Goal: Task Accomplishment & Management: Manage account settings

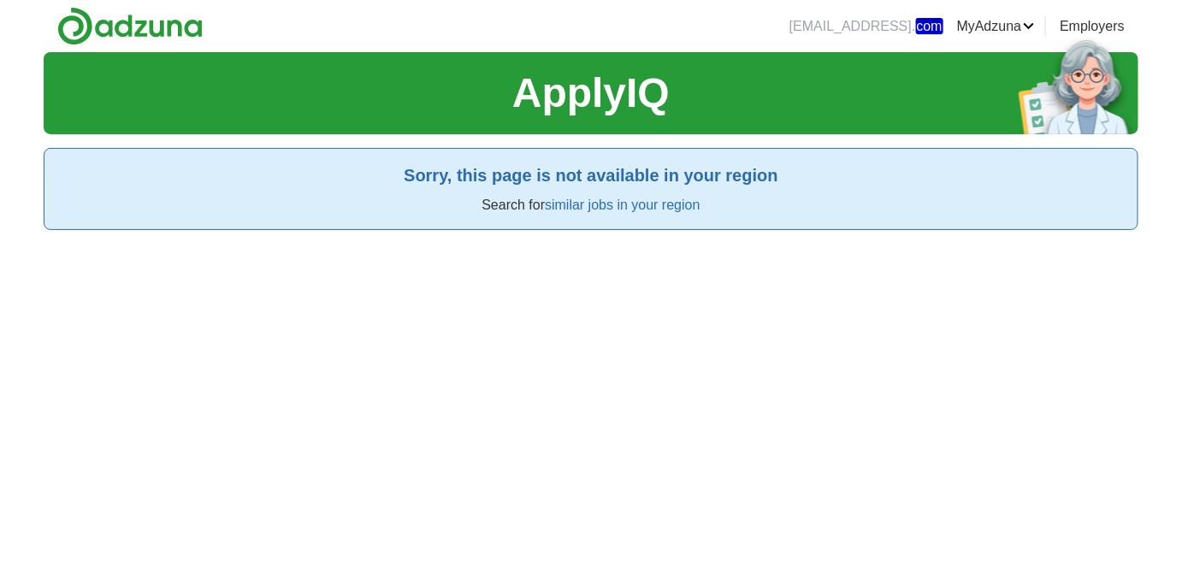
click at [480, 317] on div "ApplyIQ Sorry, this page is not available in your region Search for similar job…" at bounding box center [591, 335] width 1095 height 567
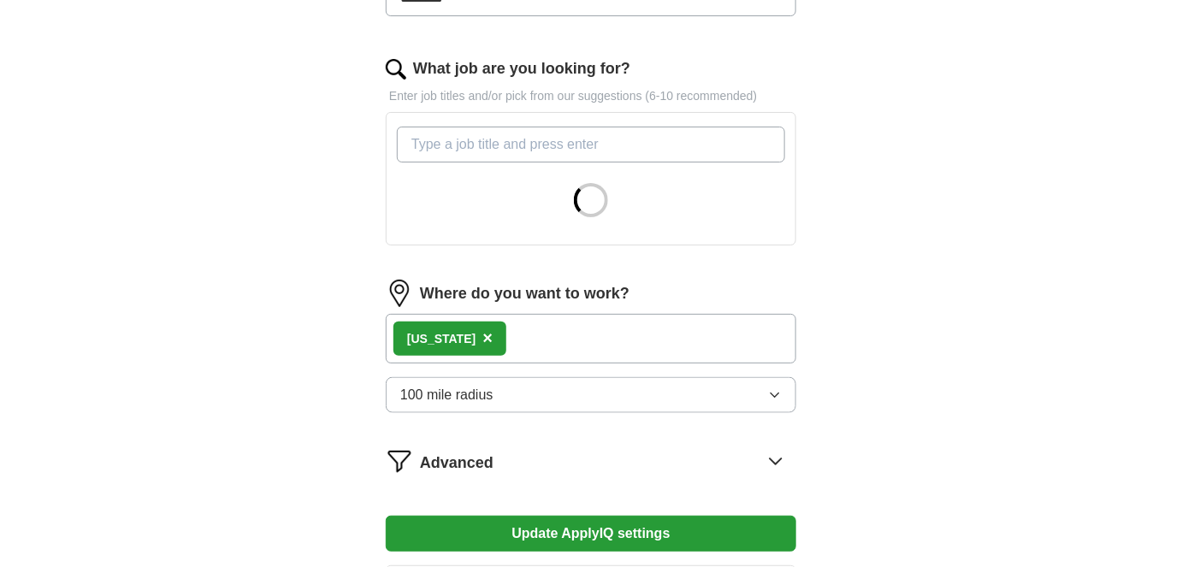
scroll to position [622, 0]
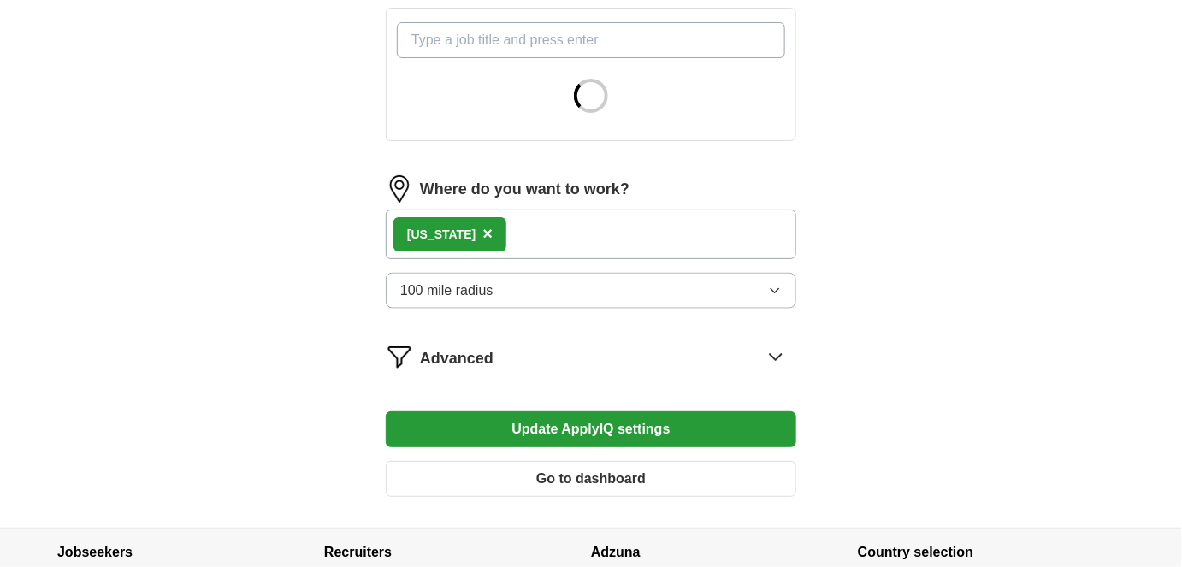
click at [541, 238] on div "New York ×" at bounding box center [591, 235] width 411 height 50
click at [529, 228] on div "New York ×" at bounding box center [591, 235] width 411 height 50
click at [554, 288] on button "100 mile radius" at bounding box center [591, 291] width 411 height 36
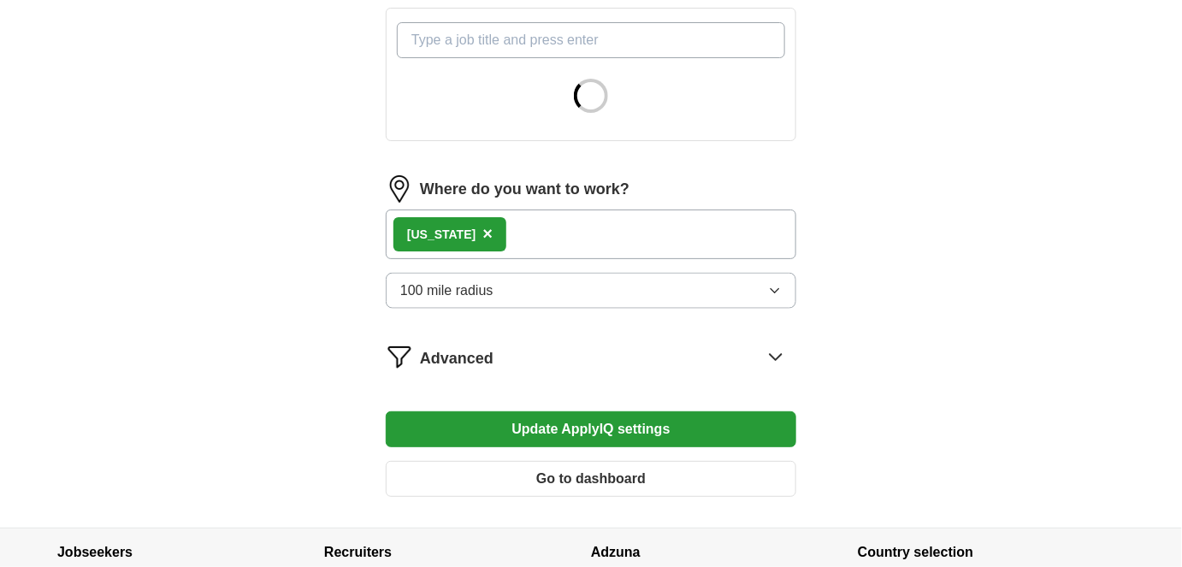
click at [483, 228] on span "×" at bounding box center [488, 233] width 10 height 19
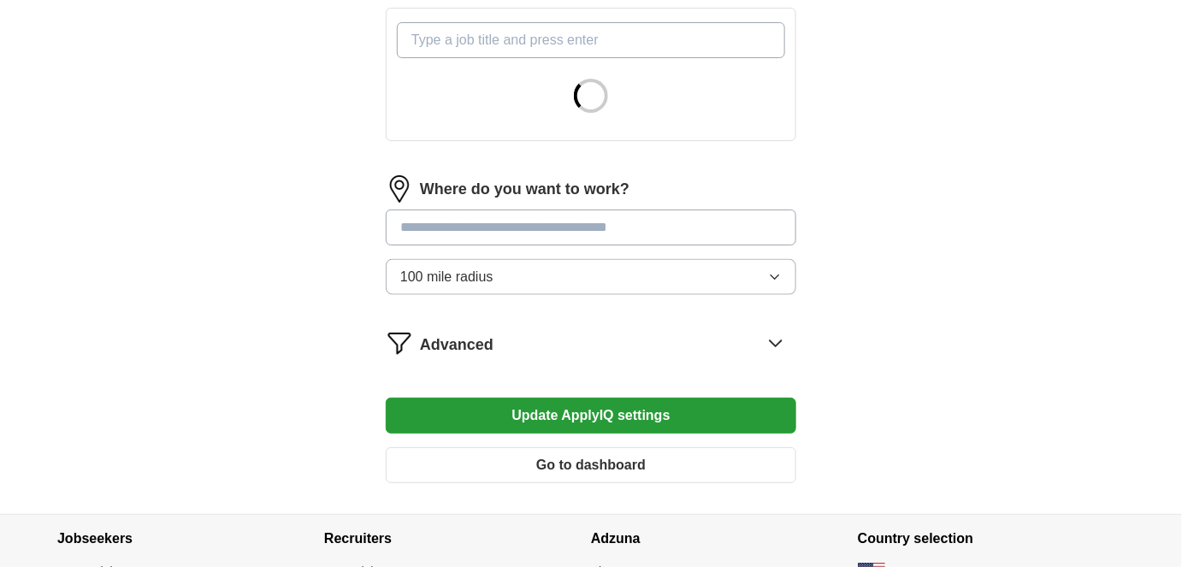
click at [472, 222] on input "text" at bounding box center [591, 228] width 411 height 36
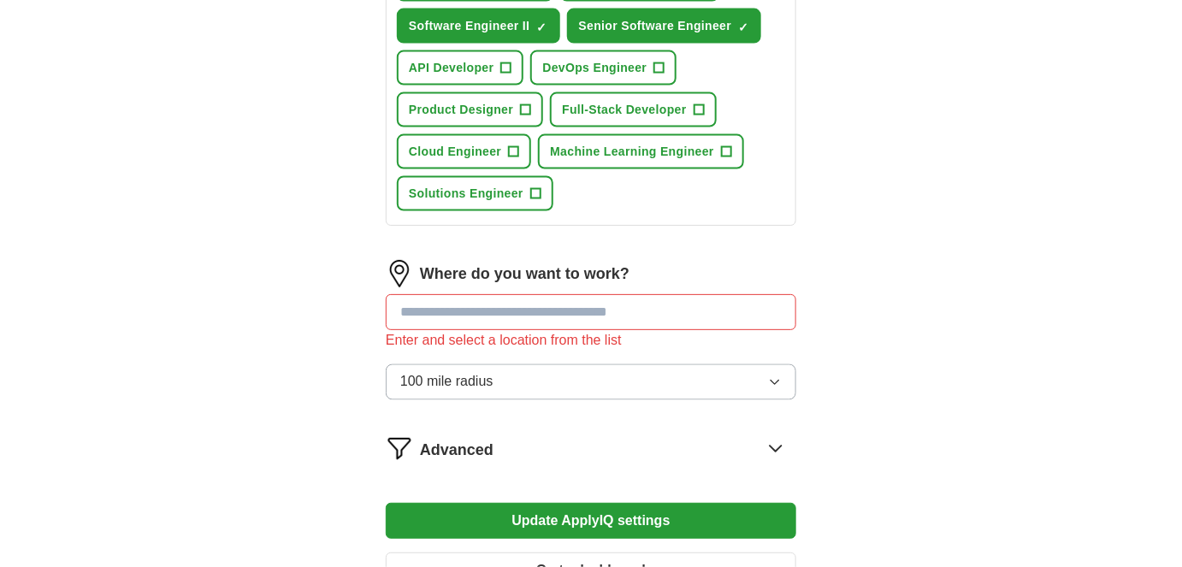
scroll to position [913, 0]
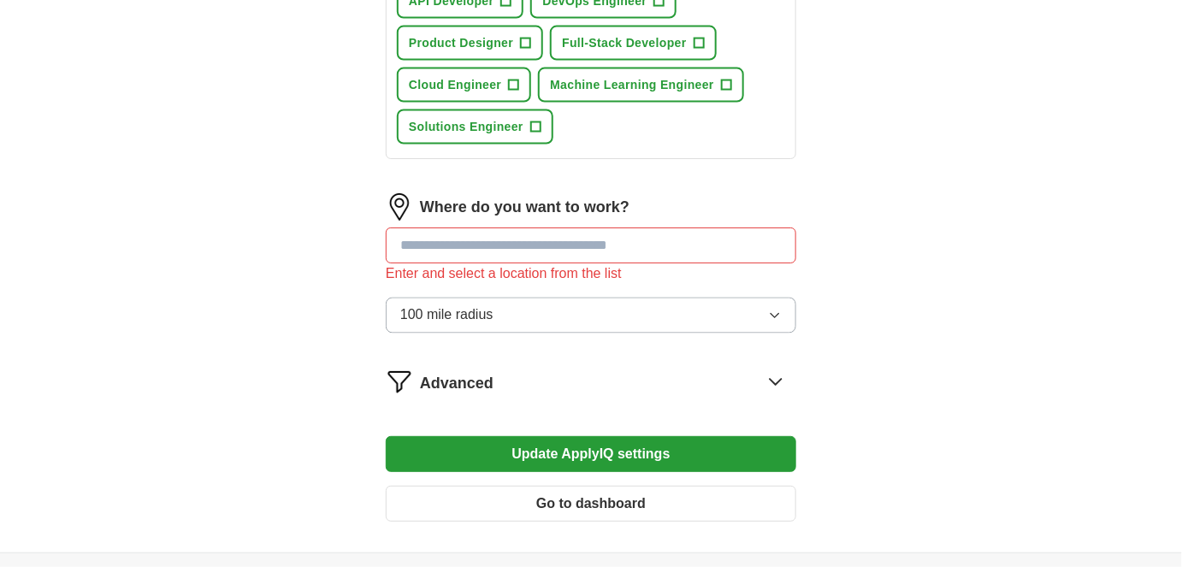
click at [446, 305] on span "100 mile radius" at bounding box center [446, 315] width 93 height 21
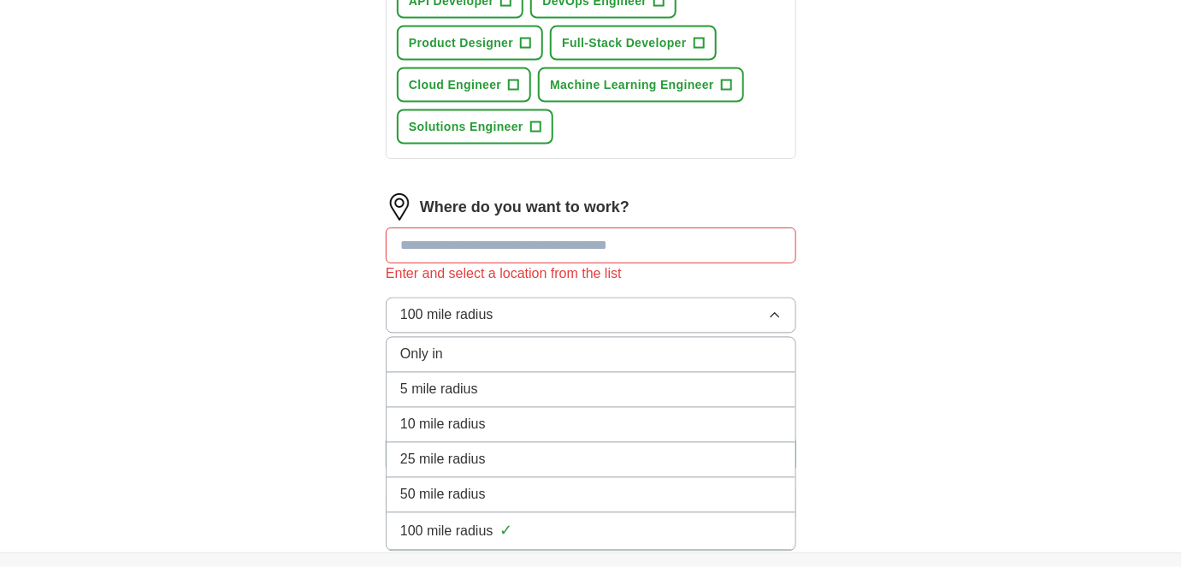
click at [467, 345] on div "Only in" at bounding box center [591, 355] width 382 height 21
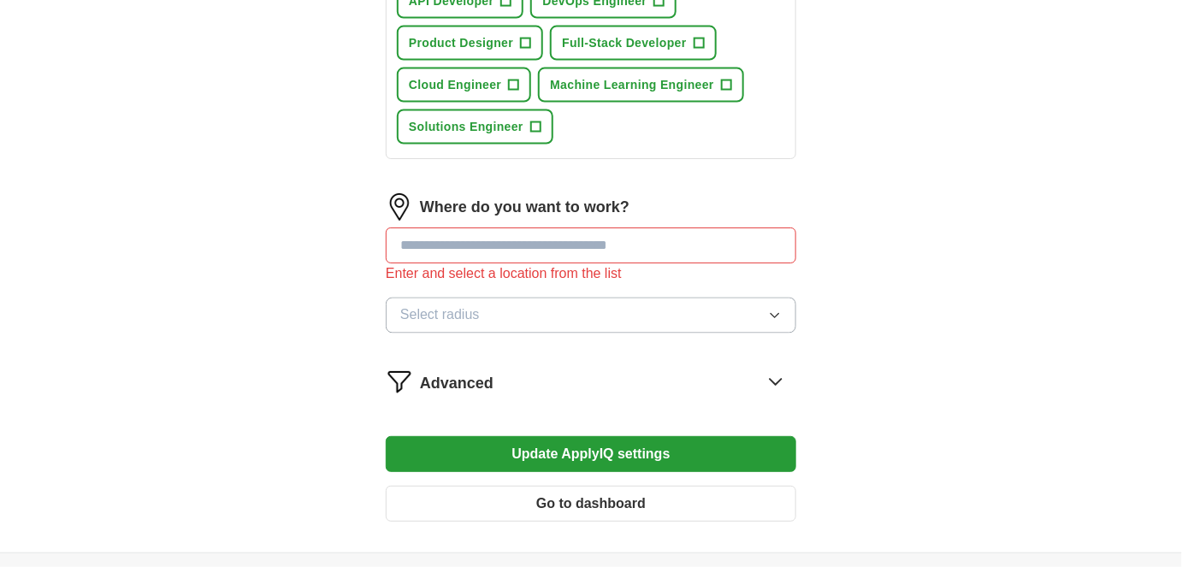
click at [454, 310] on span "Select radius" at bounding box center [440, 315] width 80 height 21
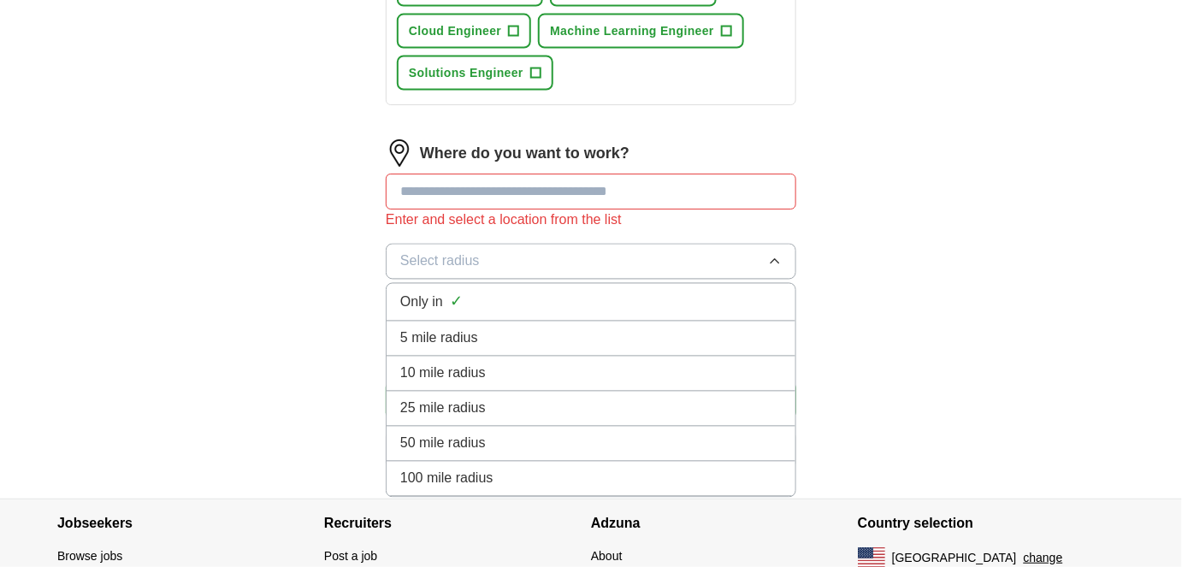
scroll to position [991, 0]
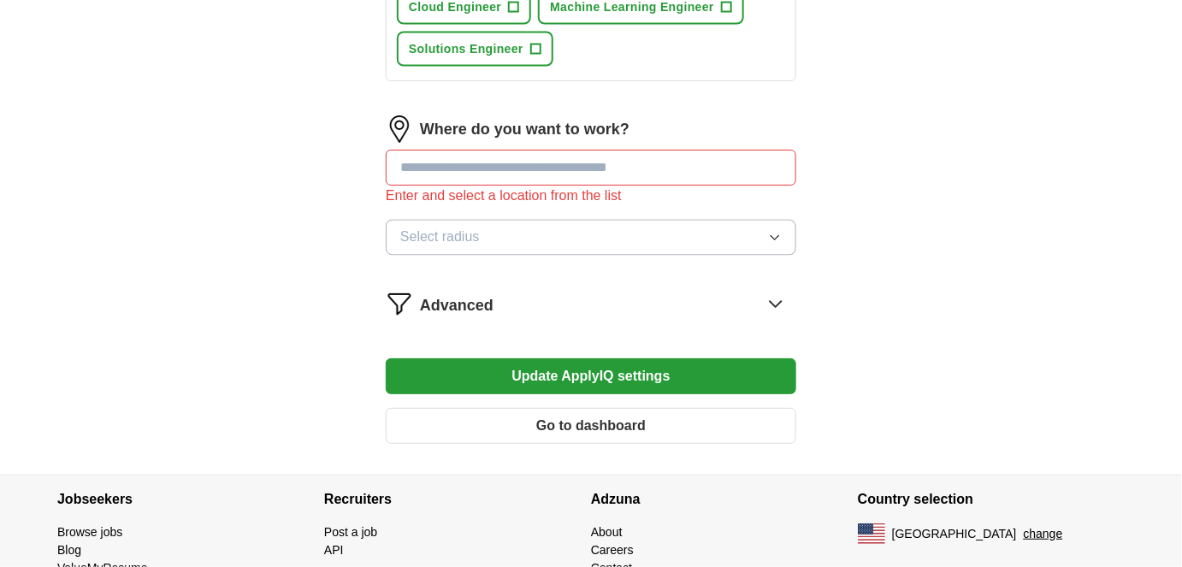
click at [465, 152] on input "text" at bounding box center [591, 168] width 411 height 36
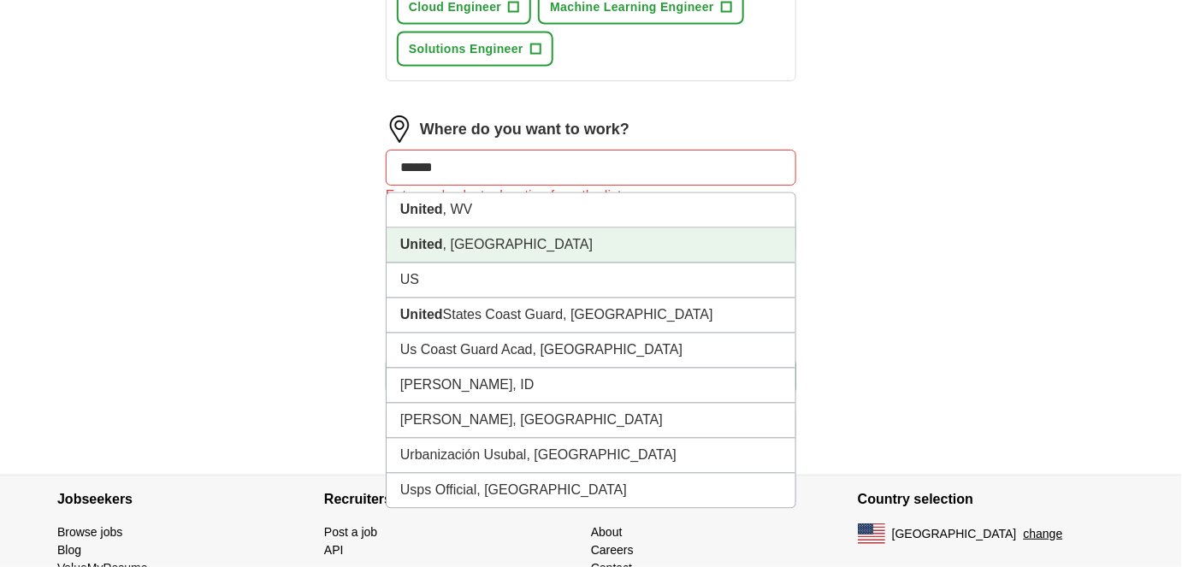
type input "******"
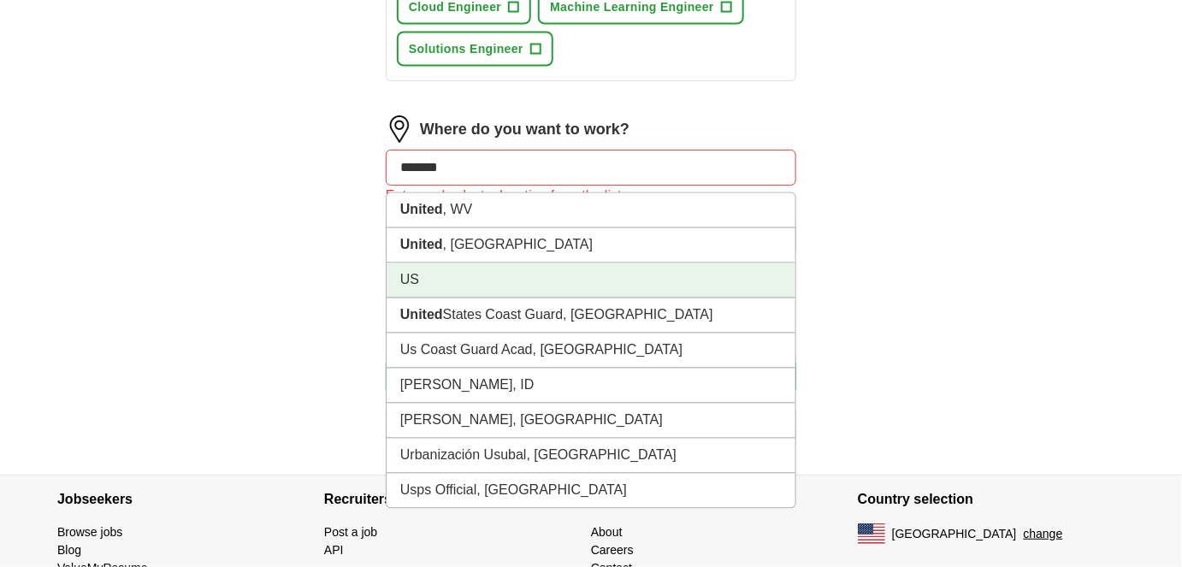
click at [618, 264] on li "US" at bounding box center [591, 281] width 409 height 35
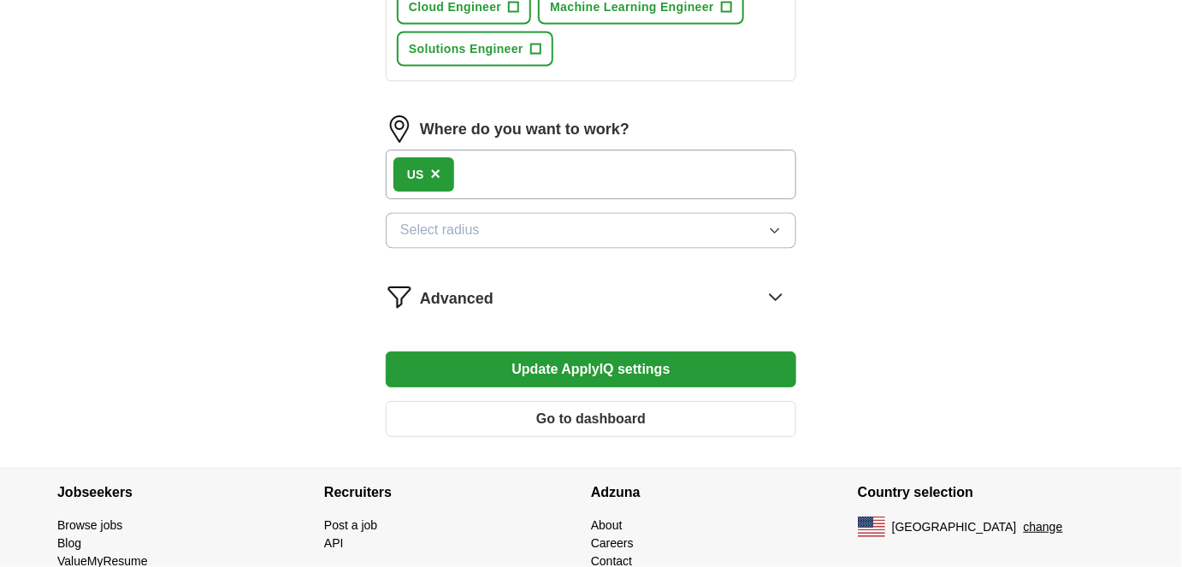
click at [507, 223] on button "Select radius" at bounding box center [591, 231] width 411 height 36
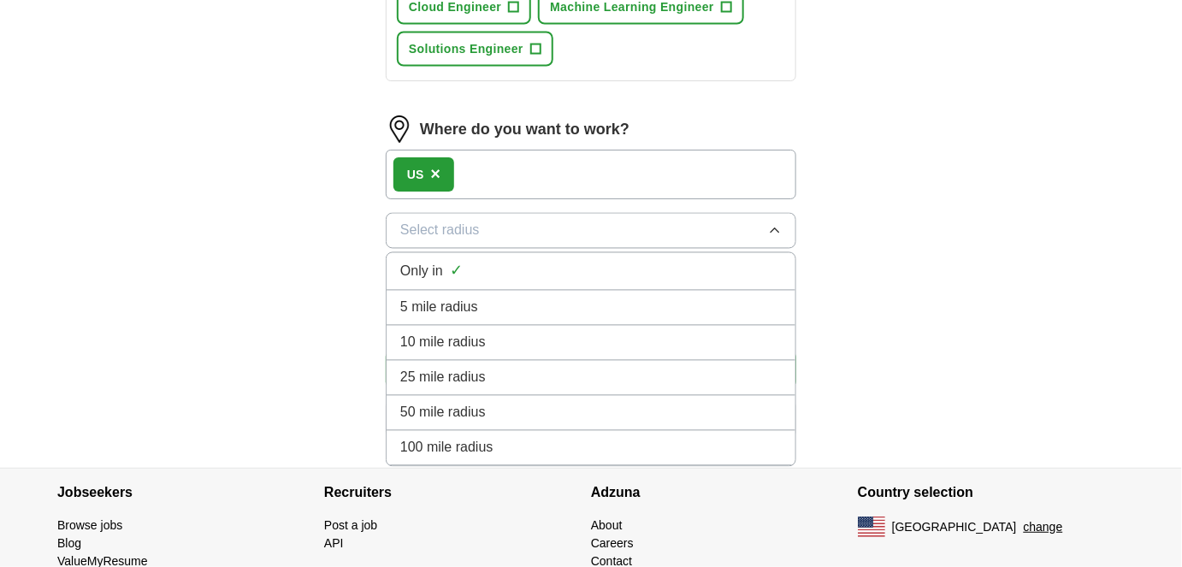
click at [482, 438] on span "100 mile radius" at bounding box center [446, 448] width 93 height 21
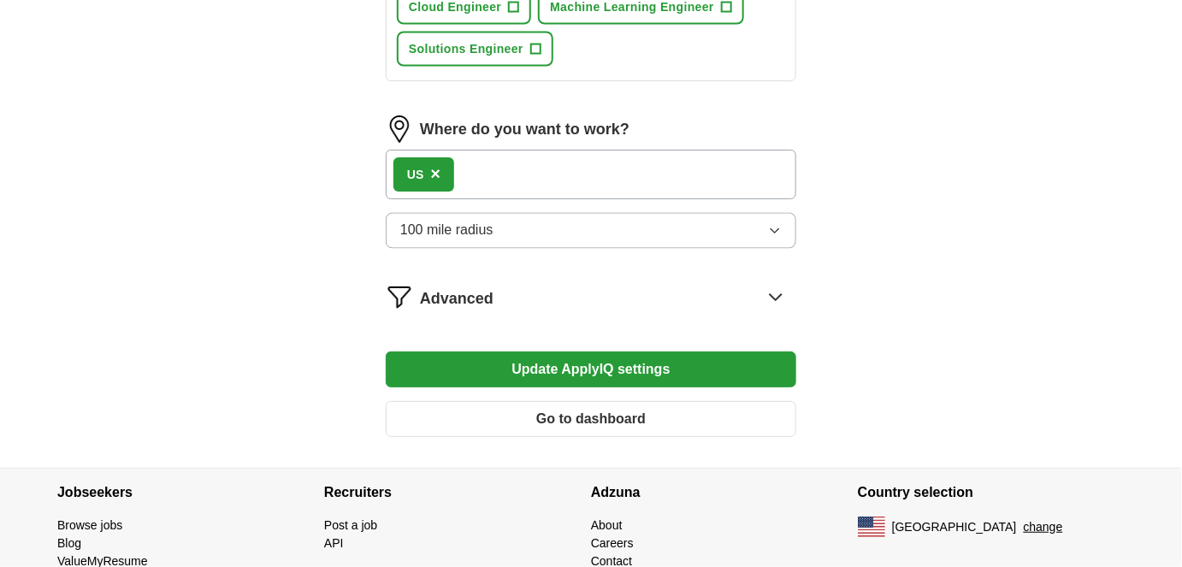
drag, startPoint x: 262, startPoint y: 265, endPoint x: 271, endPoint y: 270, distance: 10.7
click at [552, 352] on button "Update ApplyIQ settings" at bounding box center [591, 370] width 411 height 36
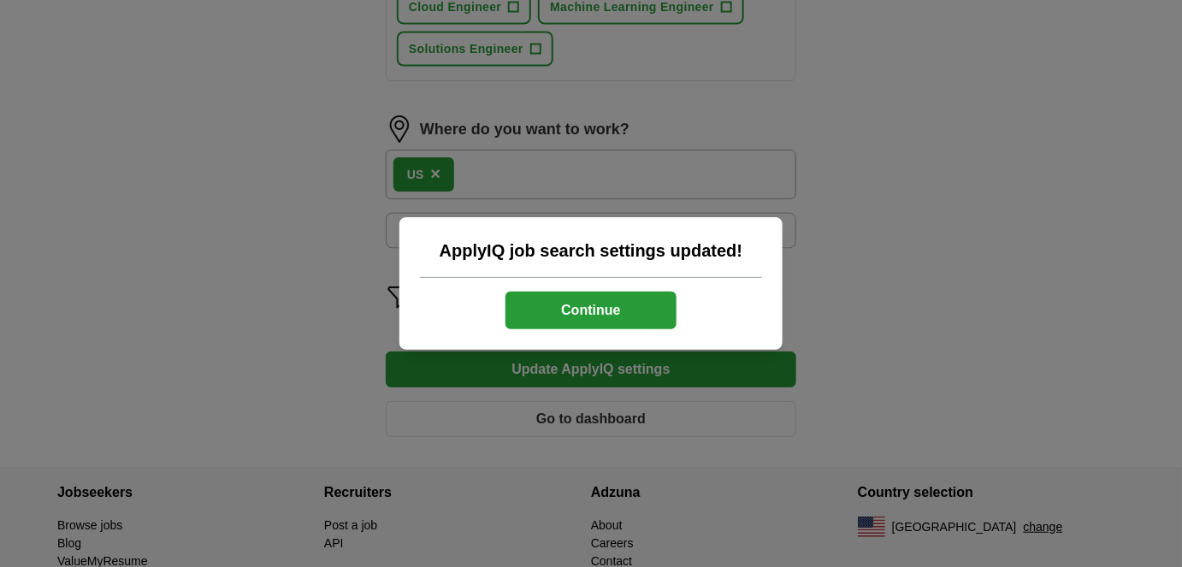
click at [596, 313] on button "Continue" at bounding box center [591, 311] width 171 height 38
